Goal: Browse casually: Explore the website without a specific task or goal

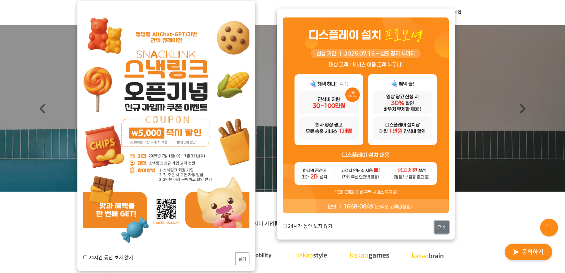
click at [438, 226] on button "닫기" at bounding box center [442, 226] width 14 height 13
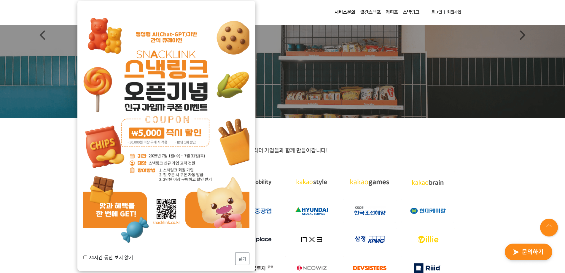
scroll to position [89, 0]
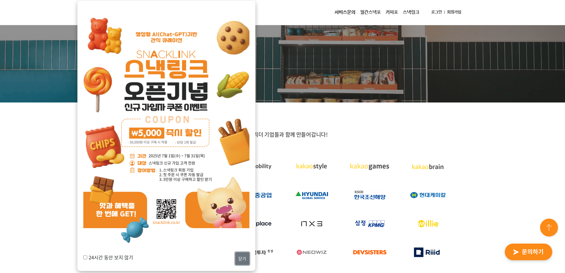
click at [244, 263] on button "닫기" at bounding box center [242, 258] width 14 height 13
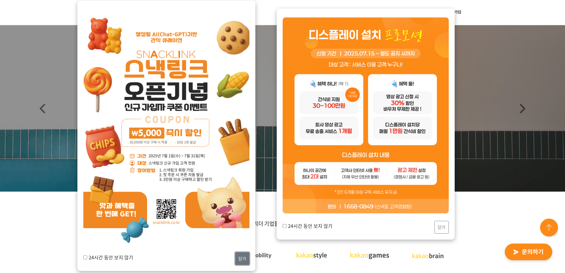
click at [247, 261] on button "닫기" at bounding box center [242, 258] width 14 height 13
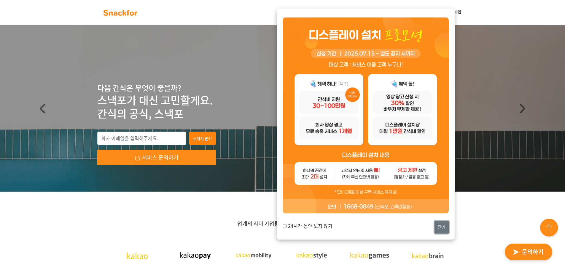
click at [443, 225] on button "닫기" at bounding box center [442, 226] width 14 height 13
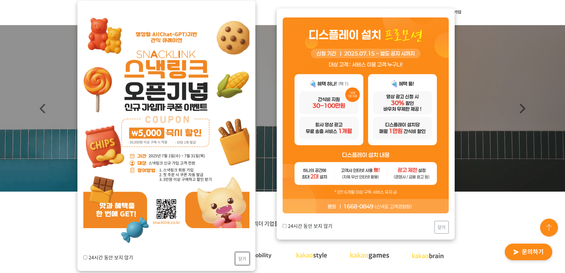
drag, startPoint x: 244, startPoint y: 254, endPoint x: 291, endPoint y: 247, distance: 47.8
click at [244, 254] on button "닫기" at bounding box center [242, 258] width 14 height 13
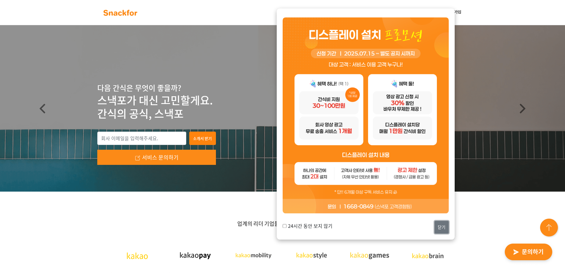
click at [439, 227] on button "닫기" at bounding box center [442, 226] width 14 height 13
